Goal: Check status: Check status

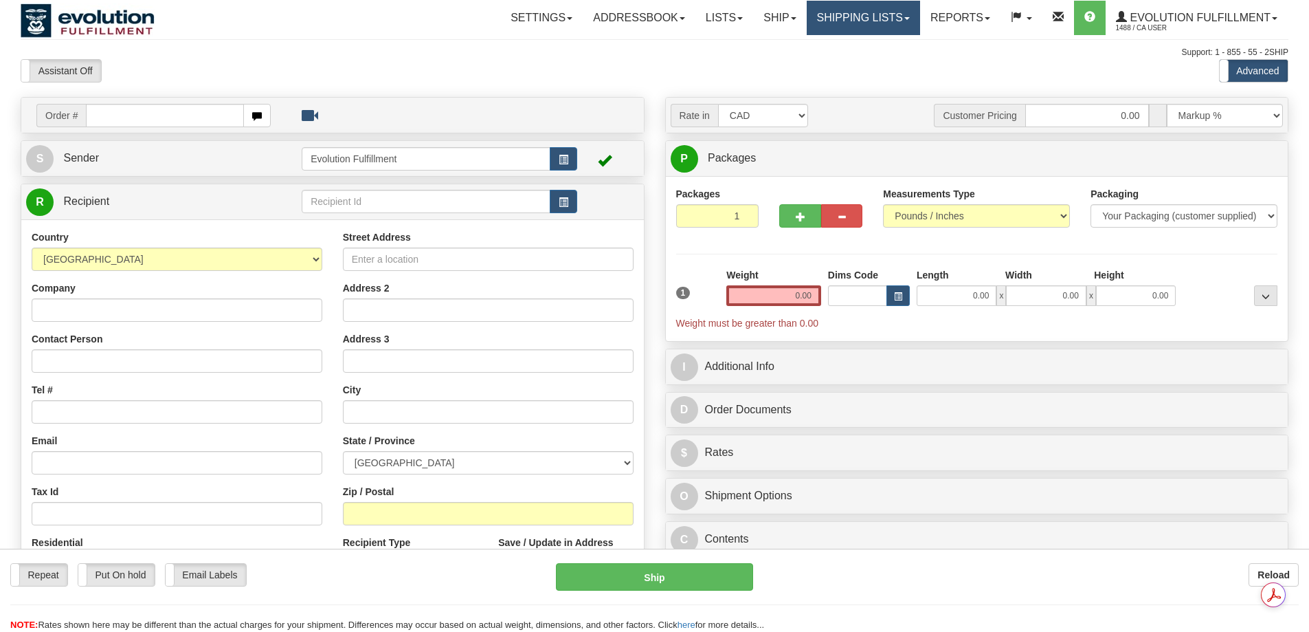
click at [830, 16] on link "Shipping lists" at bounding box center [863, 18] width 113 height 34
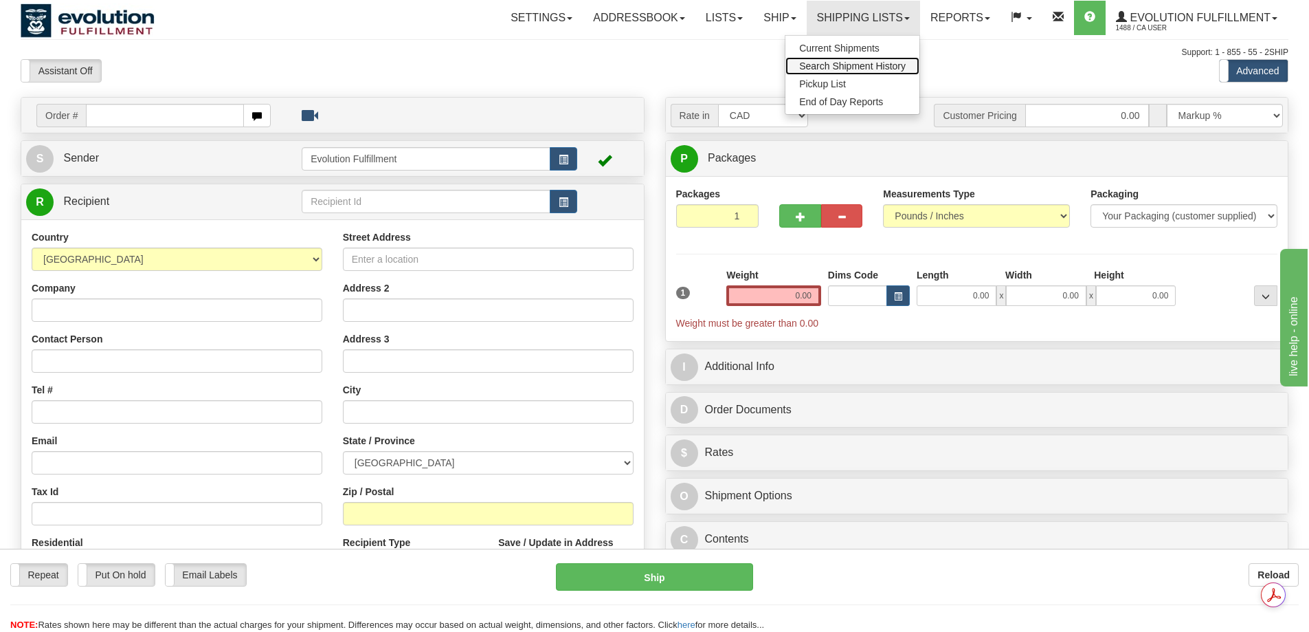
click at [830, 61] on span "Search Shipment History" at bounding box center [852, 65] width 107 height 11
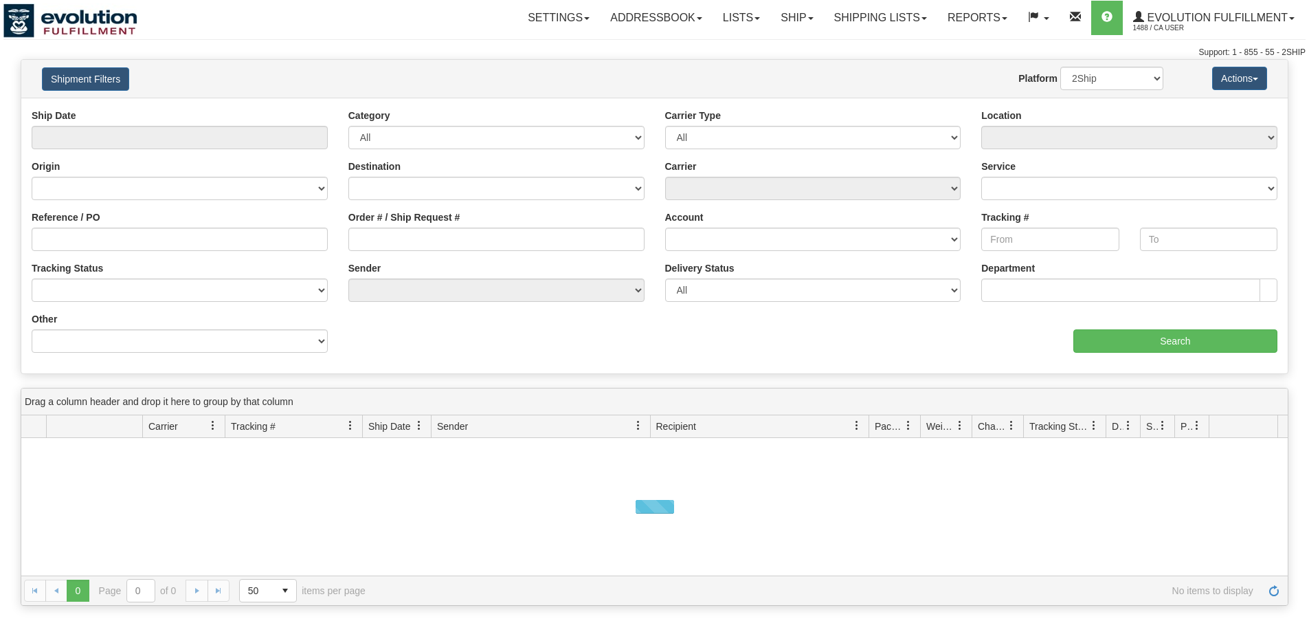
type input "From [DATE] To [DATE]"
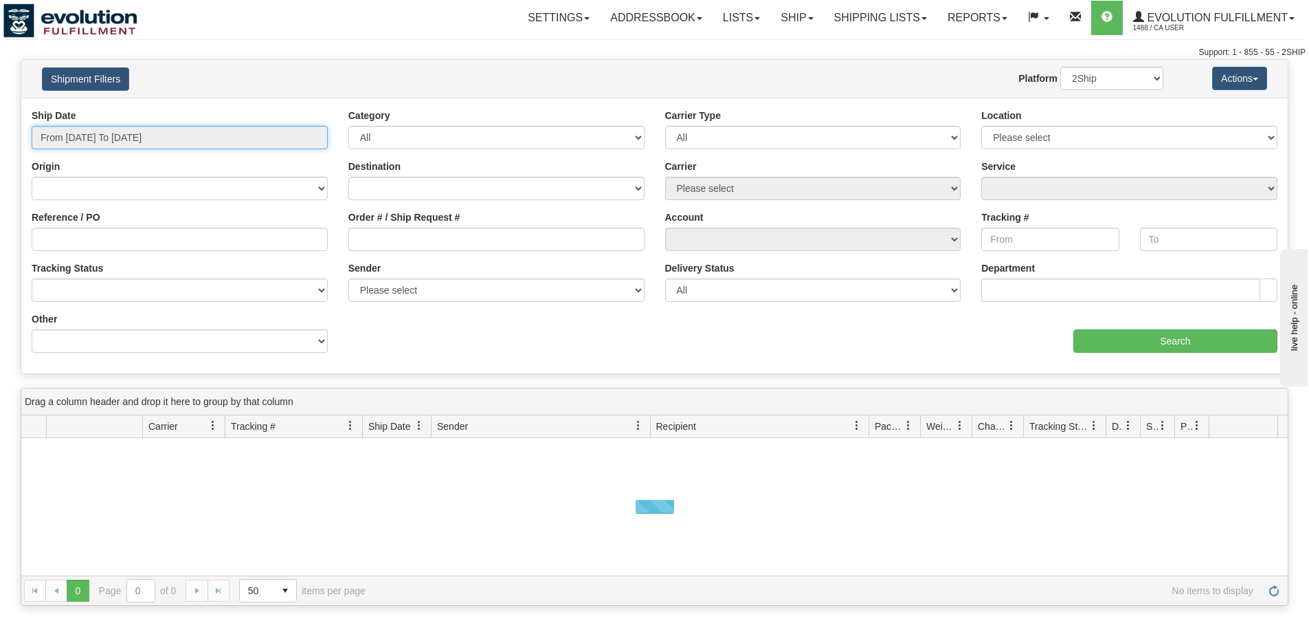
type input "[DATE]"
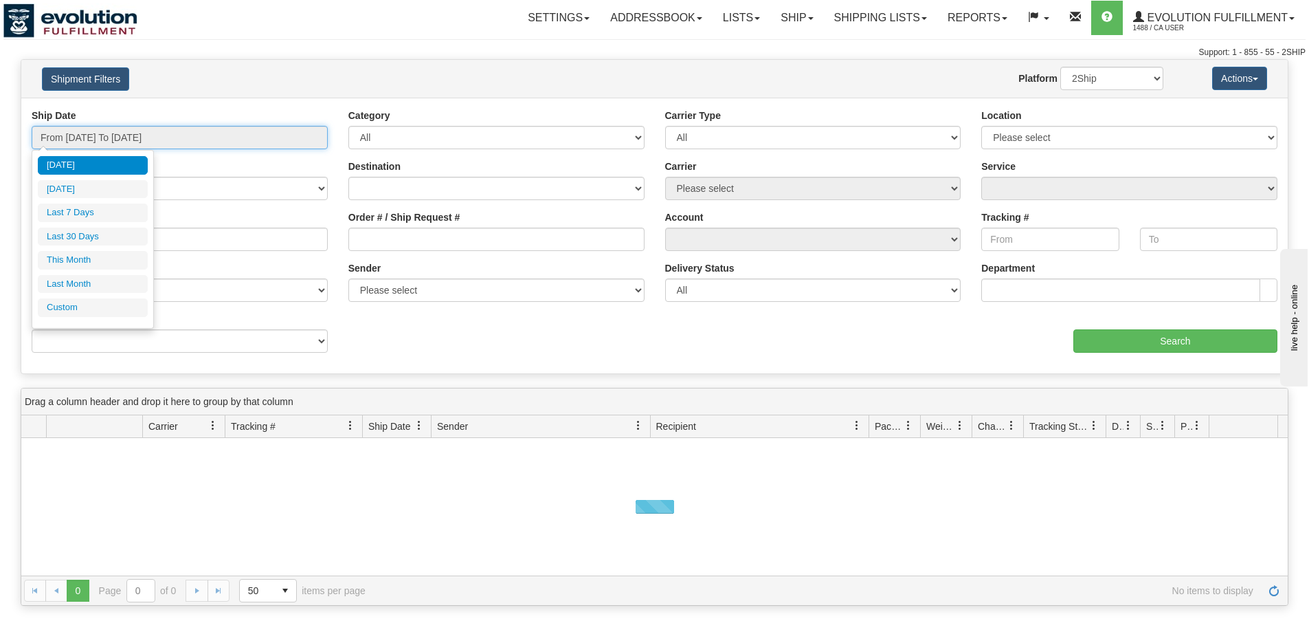
click at [188, 137] on input "From [DATE] To [DATE]" at bounding box center [180, 137] width 296 height 23
click at [109, 310] on li "Custom" at bounding box center [93, 307] width 110 height 19
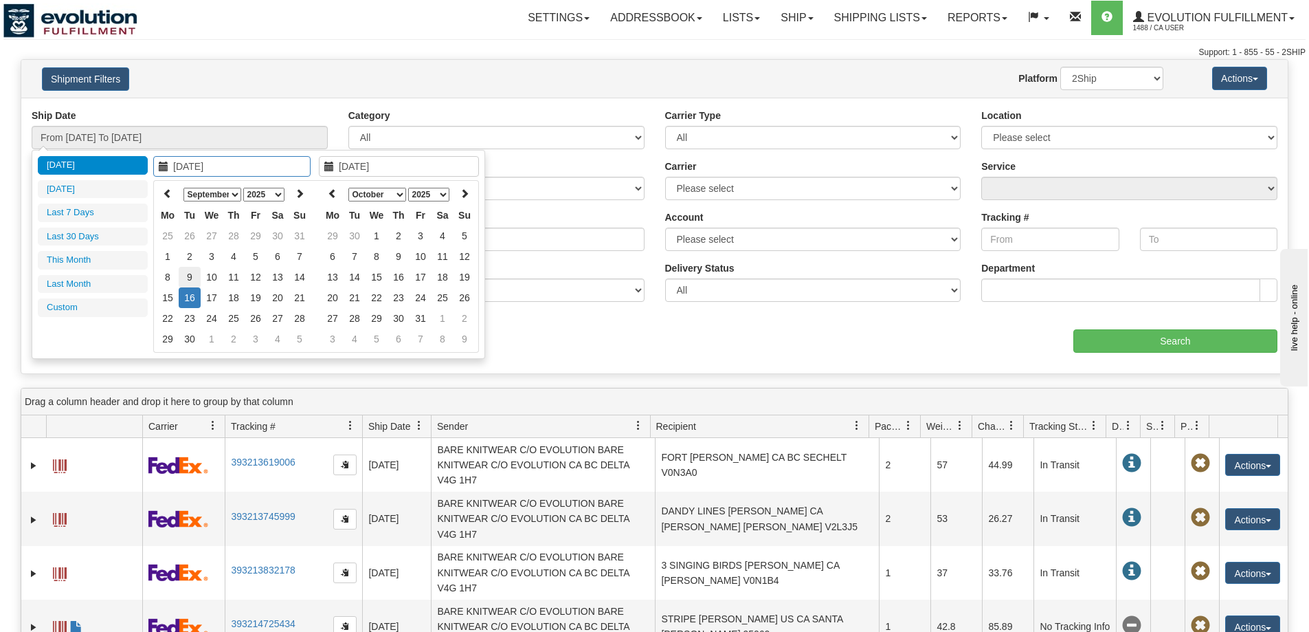
type input "[DATE]"
click at [179, 278] on td "9" at bounding box center [190, 277] width 22 height 21
type input "[DATE]"
click at [187, 278] on td "9" at bounding box center [190, 277] width 22 height 21
type input "From [DATE] To [DATE]"
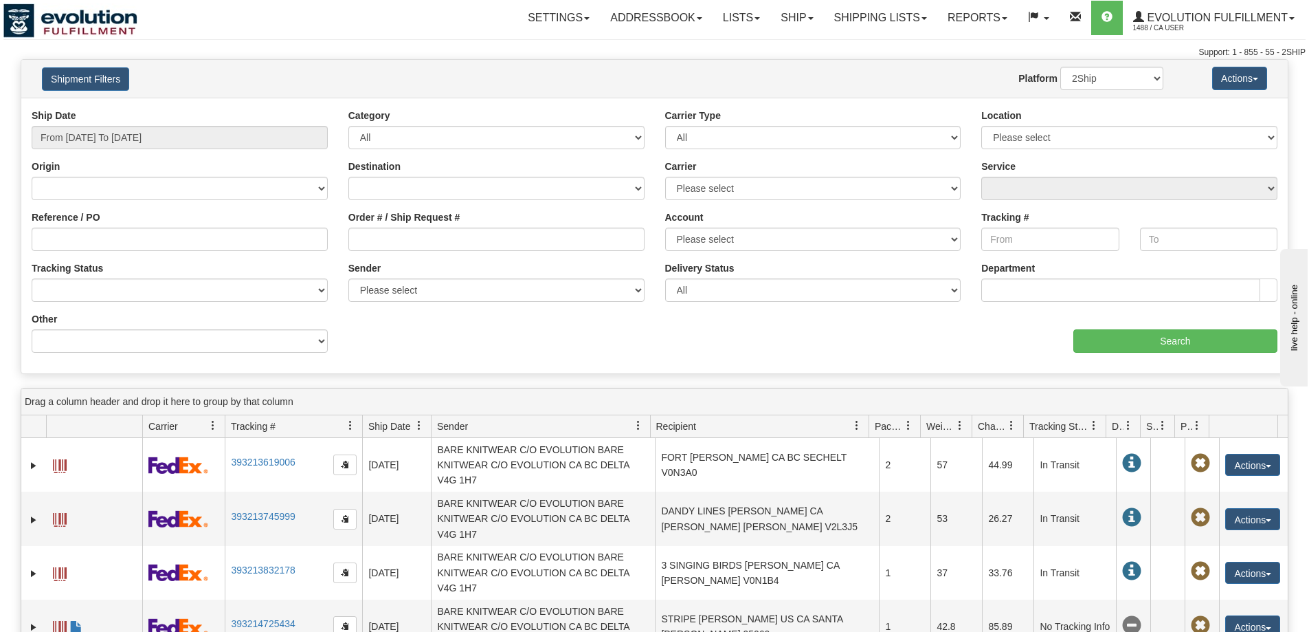
click at [188, 326] on div "Other Billing Account # Billing Type BOL # (LTL) Commodity Or Documents Consoli…" at bounding box center [180, 332] width 296 height 41
drag, startPoint x: 185, startPoint y: 337, endPoint x: 183, endPoint y: 330, distance: 7.2
click at [185, 337] on select "Billing Account # Billing Type BOL # (LTL) Commodity Or Documents Consolidation…" at bounding box center [180, 340] width 296 height 23
select select "Recipient_Company"
click at [32, 329] on select "Billing Account # Billing Type BOL # (LTL) Commodity Or Documents Consolidation…" at bounding box center [180, 340] width 296 height 23
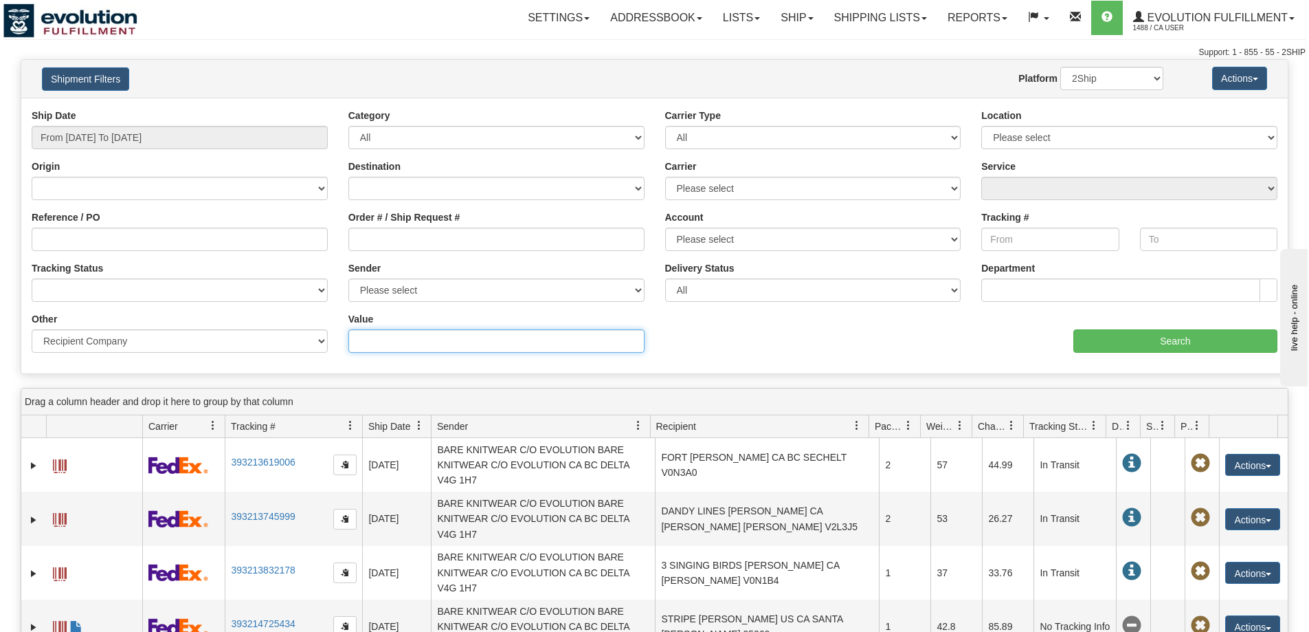
click at [429, 337] on input "Value" at bounding box center [496, 340] width 296 height 23
paste input "[PERSON_NAME] SAINTE HYACINTHE"
type input "[PERSON_NAME] SAINTE HYACINTHE"
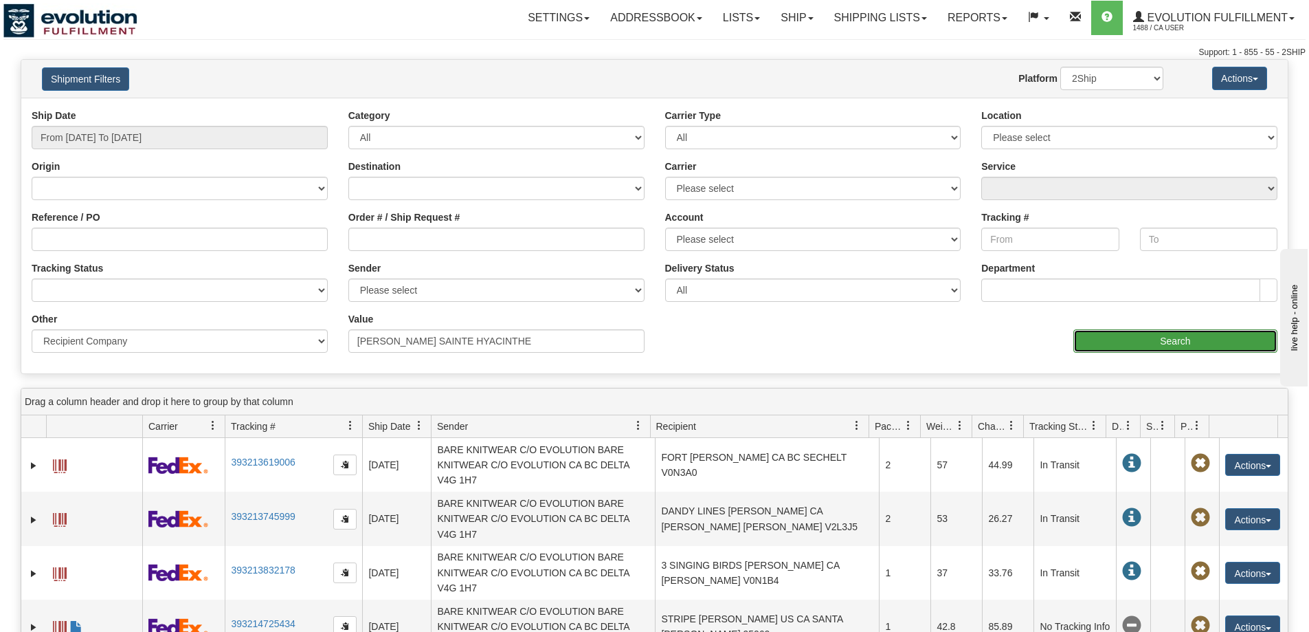
click at [1116, 338] on input "Search" at bounding box center [1175, 340] width 204 height 23
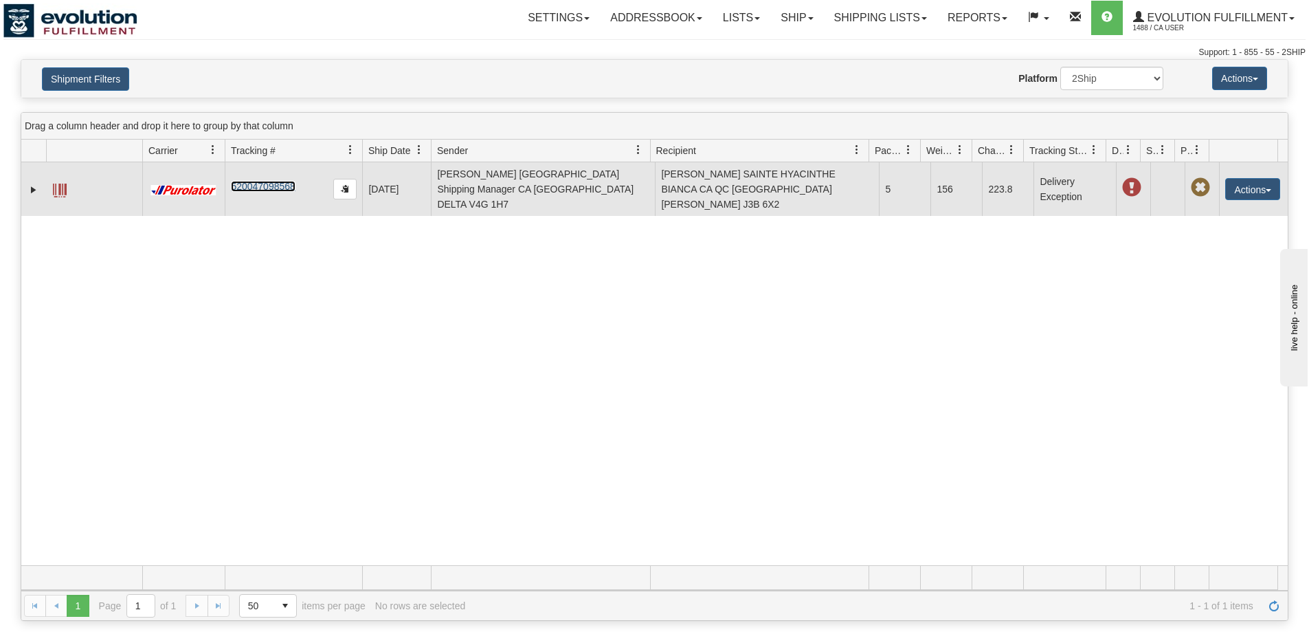
click at [241, 181] on link "520047098568" at bounding box center [263, 186] width 64 height 11
click at [30, 183] on link "Expand" at bounding box center [34, 190] width 14 height 14
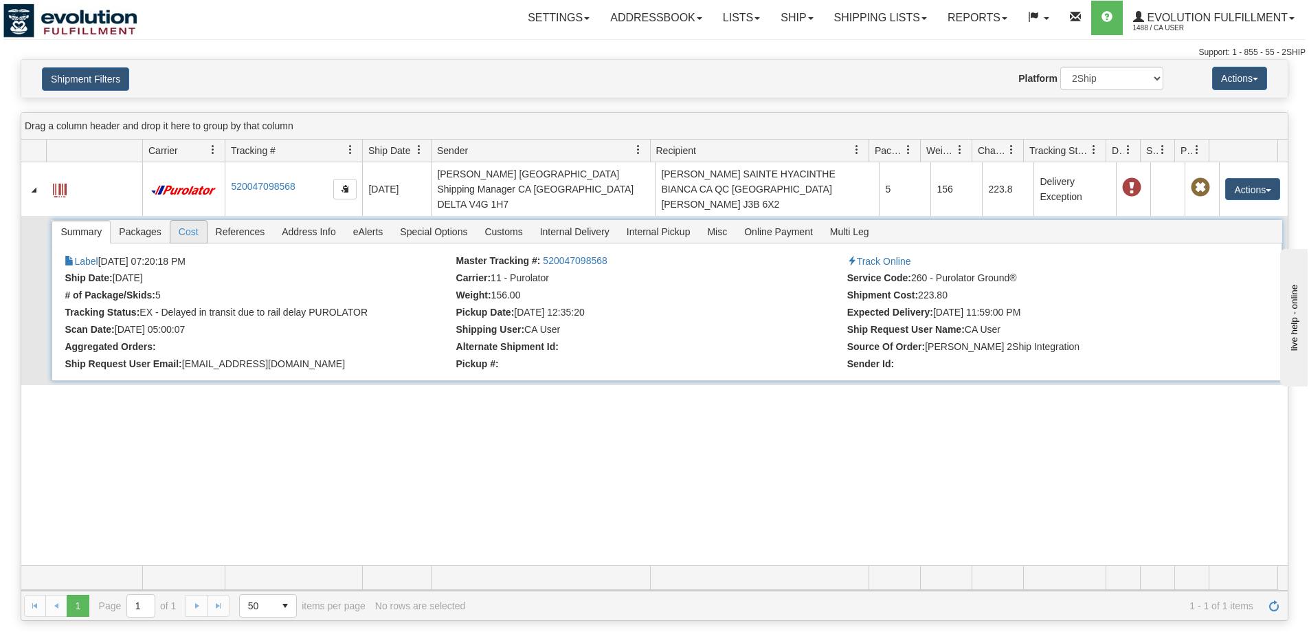
click at [198, 221] on span "Cost" at bounding box center [188, 232] width 36 height 22
